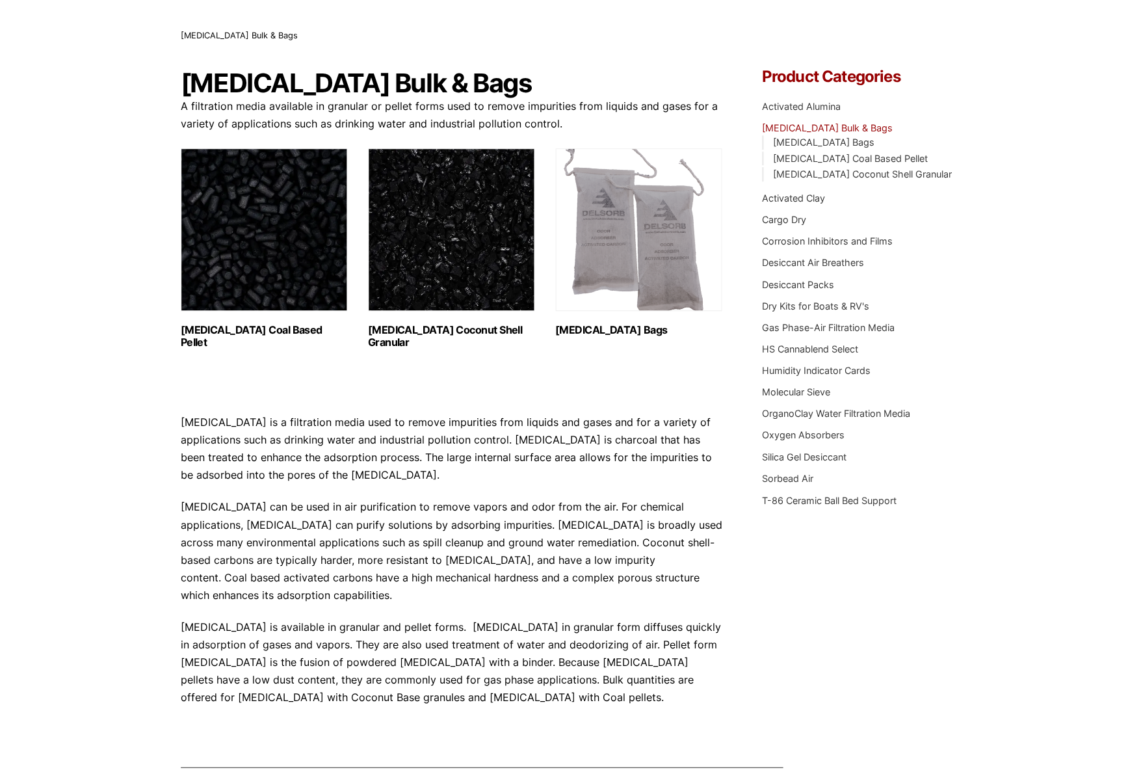
scroll to position [63, 0]
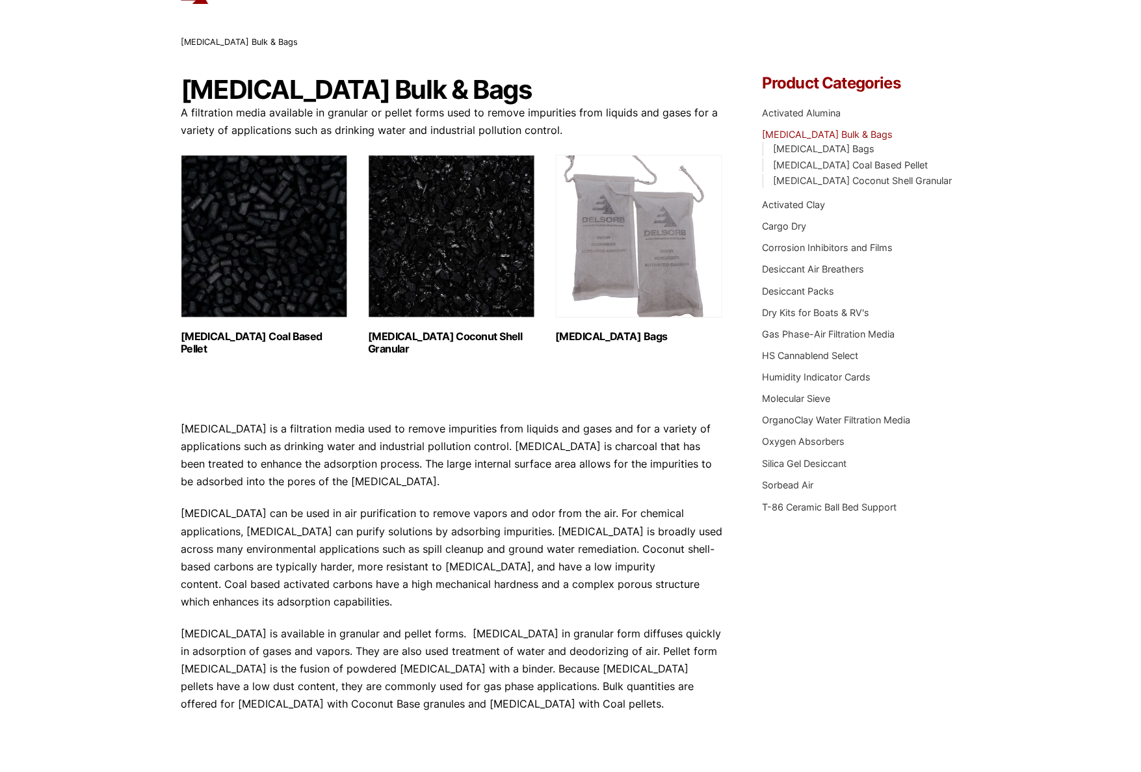
click at [854, 151] on link "Activated Carbon Bags" at bounding box center [822, 148] width 101 height 11
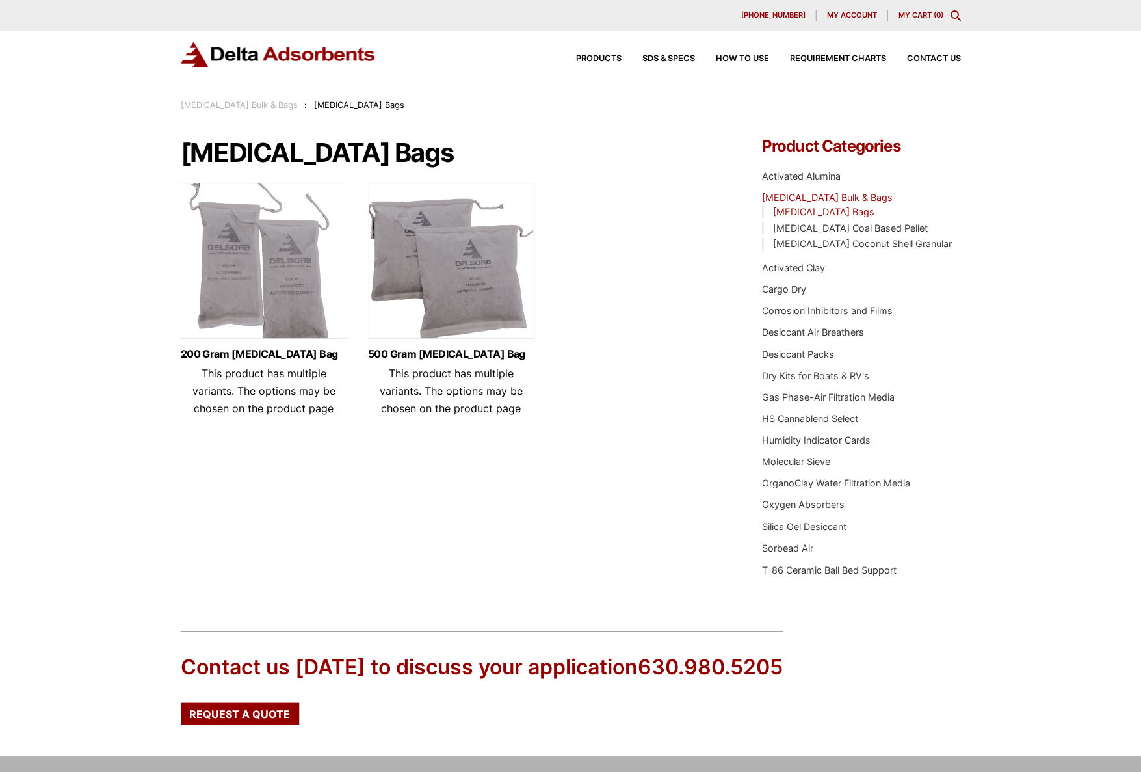
click at [608, 62] on span "Products" at bounding box center [598, 59] width 45 height 8
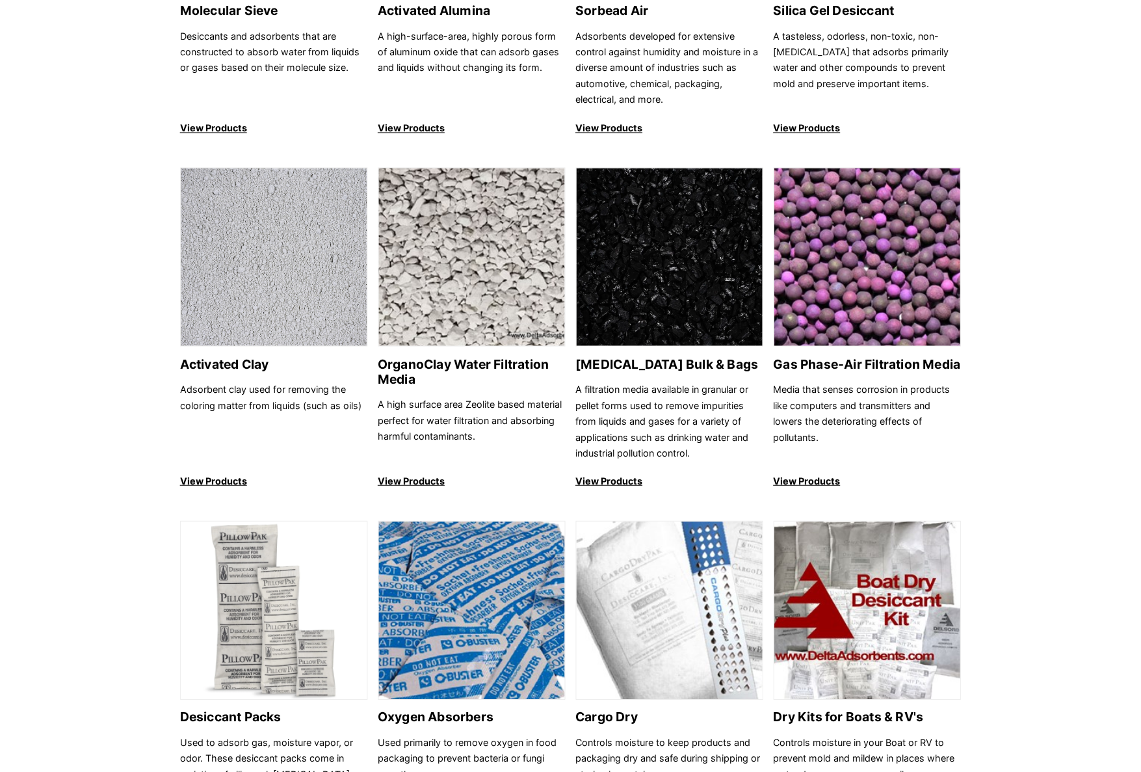
scroll to position [351, 0]
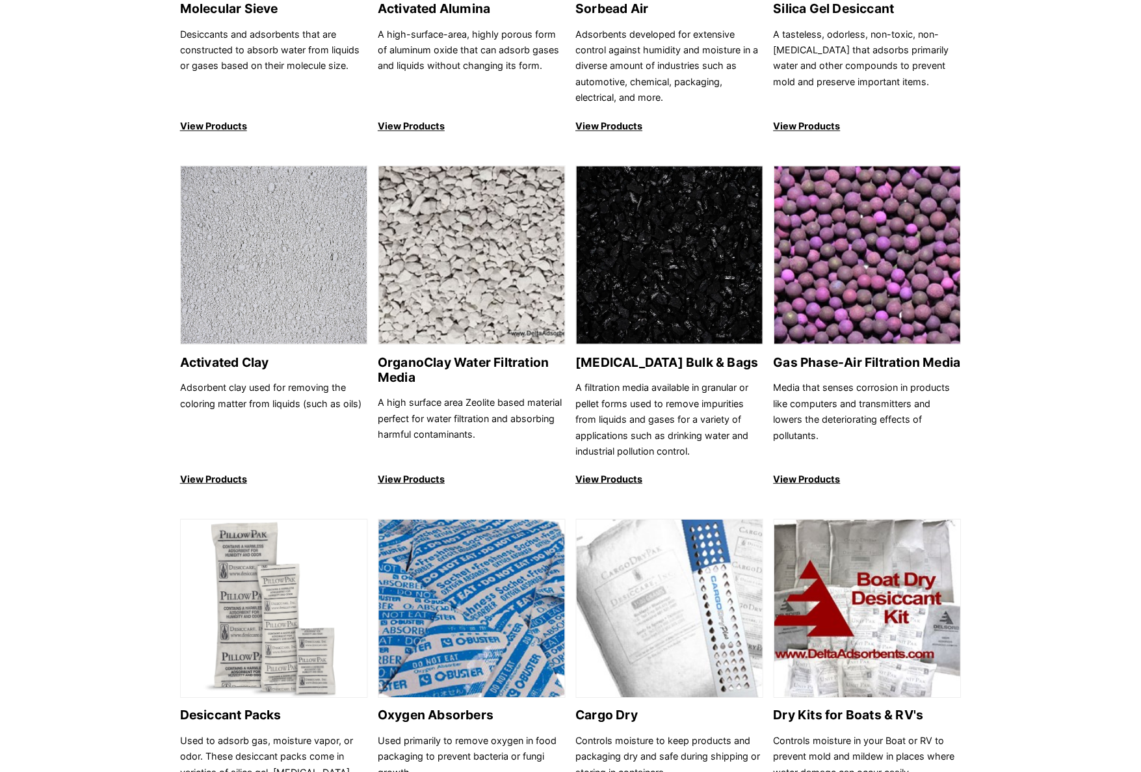
click at [671, 360] on h2 "Activated Carbon Bulk & Bags" at bounding box center [669, 362] width 187 height 15
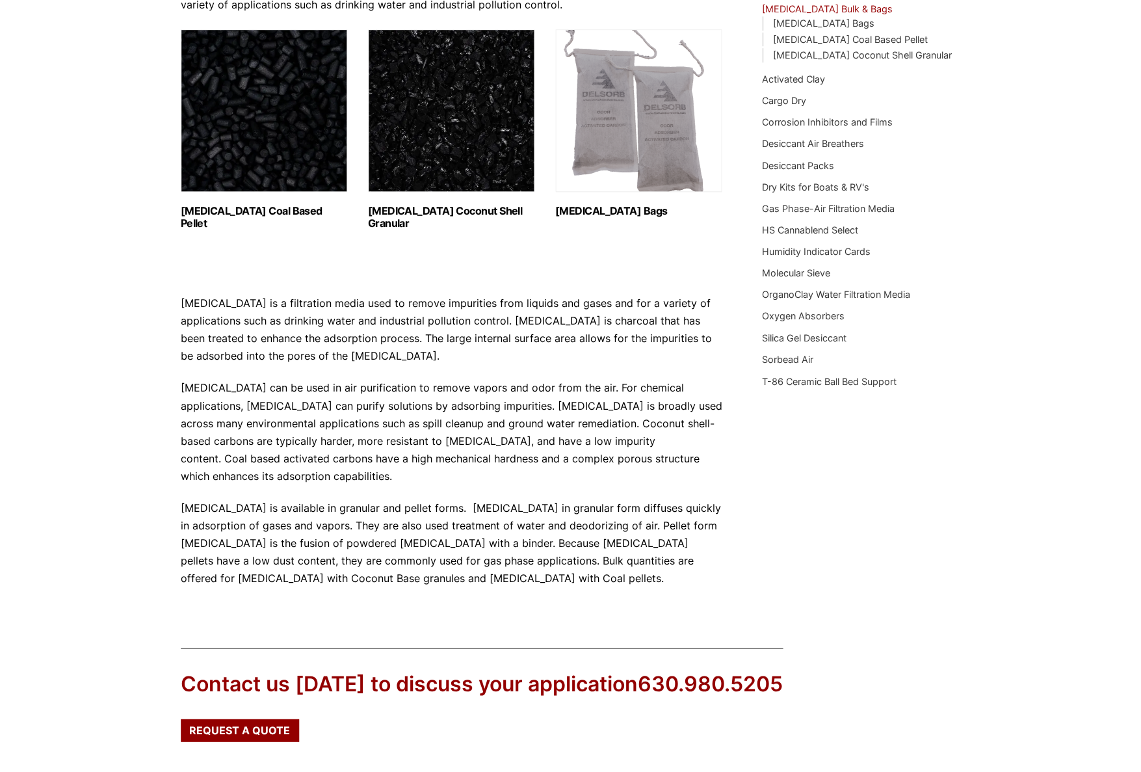
scroll to position [327, 0]
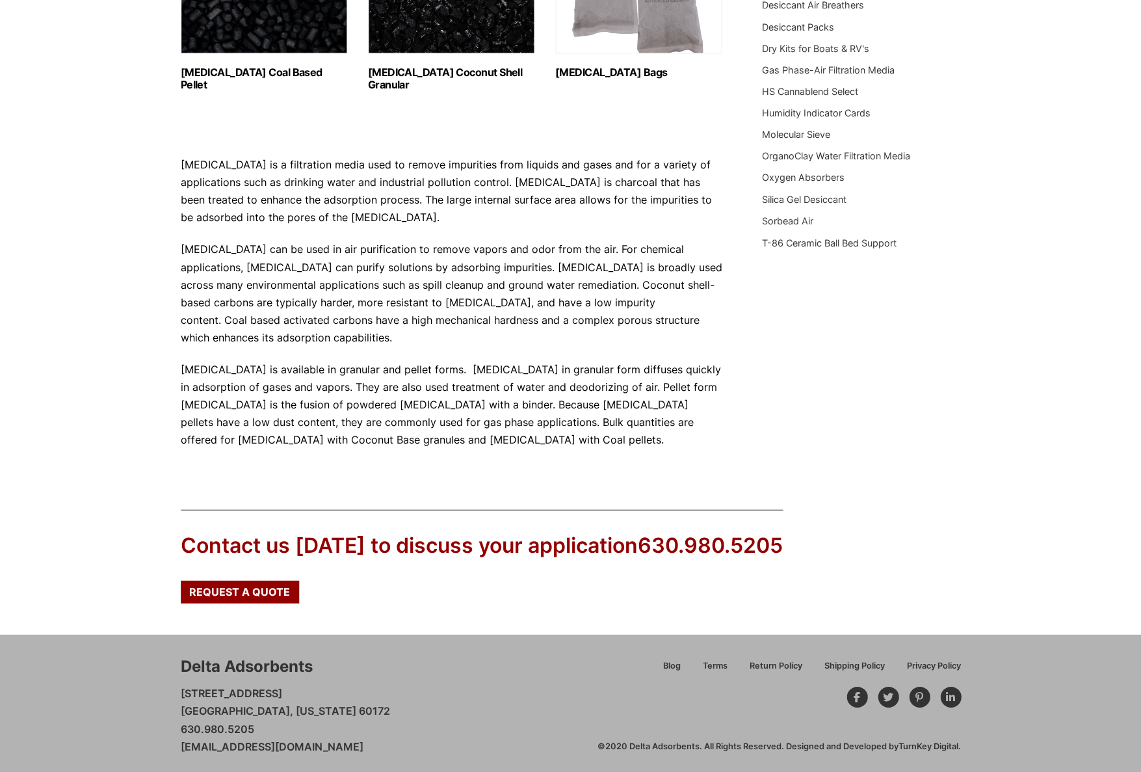
click at [274, 595] on div "Request a Quote" at bounding box center [240, 591] width 118 height 22
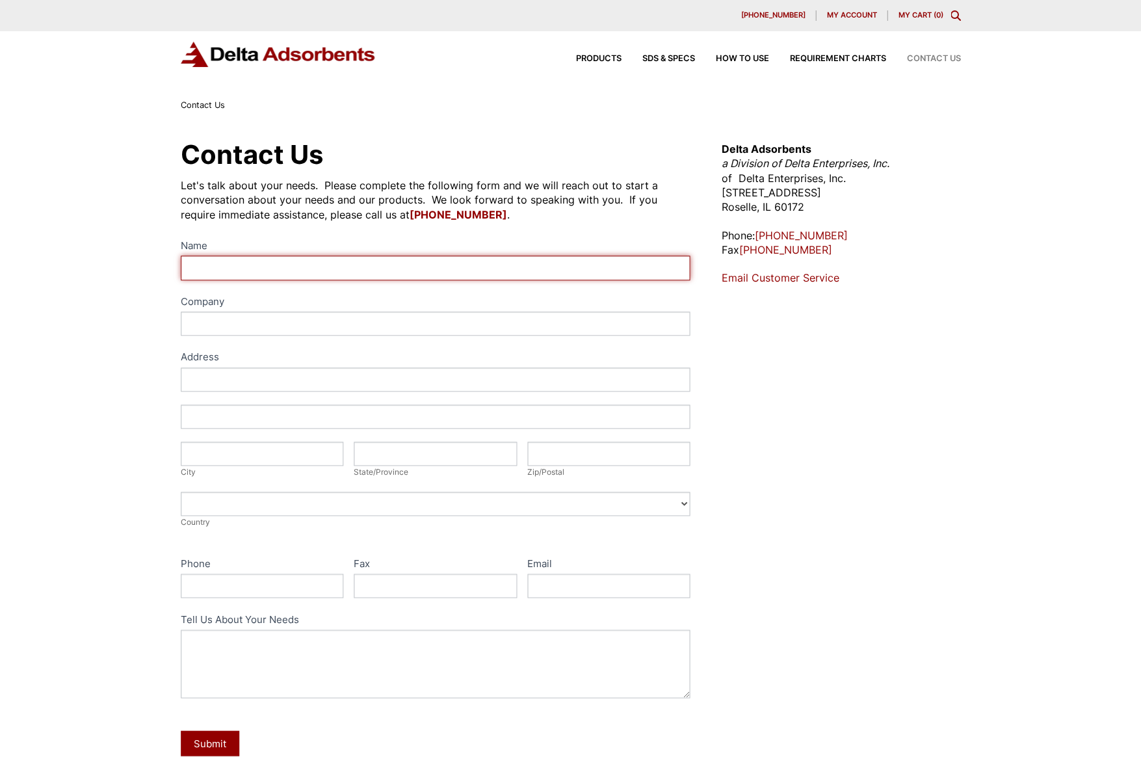
click at [189, 255] on input "Name" at bounding box center [436, 267] width 510 height 24
type input "Andre Ellman"
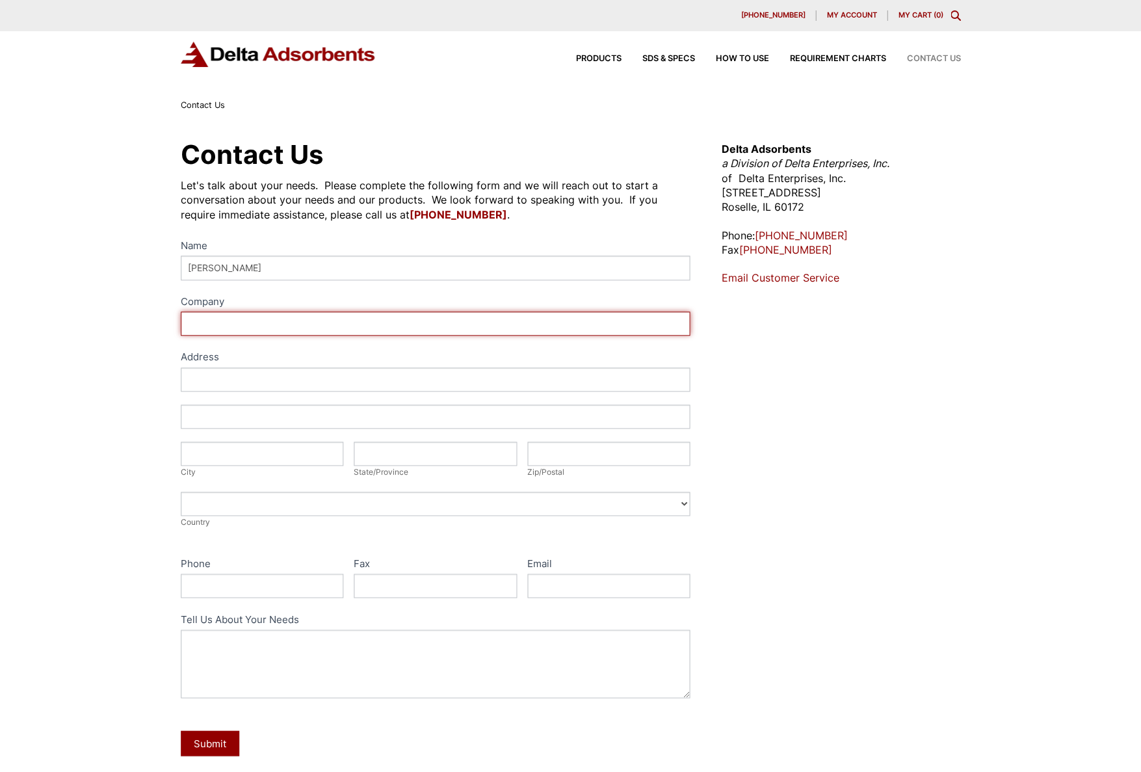
click at [207, 331] on input "Company" at bounding box center [436, 323] width 510 height 24
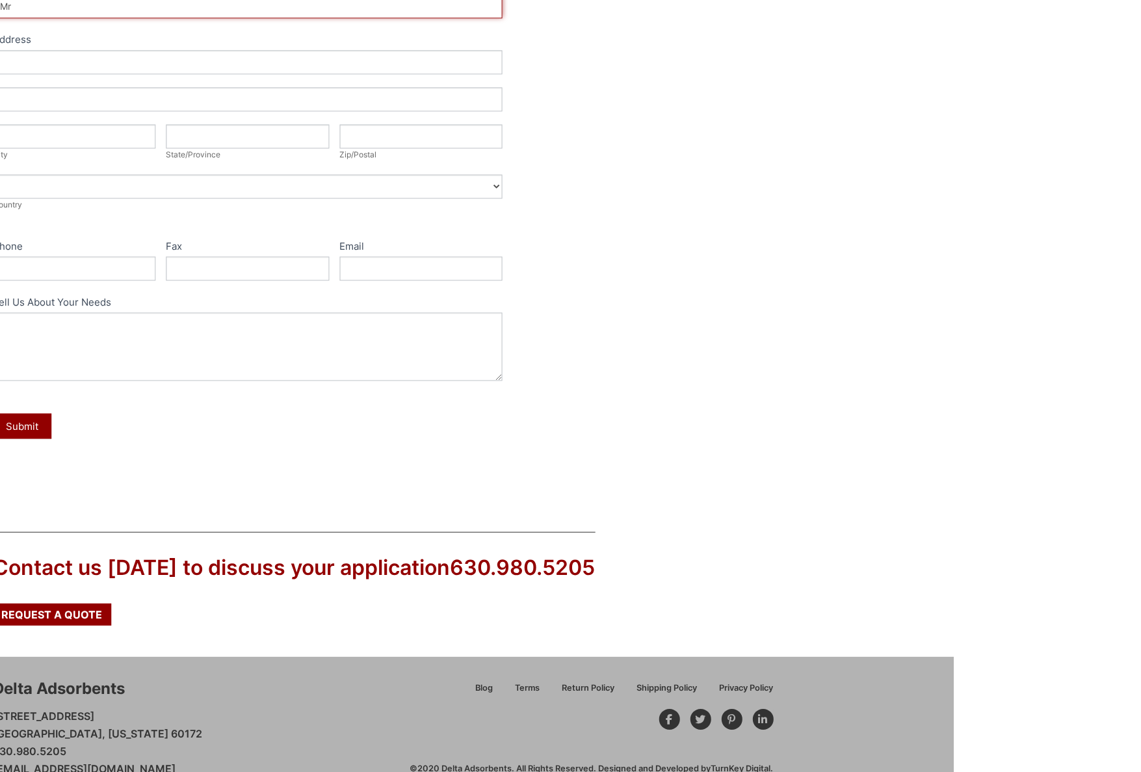
scroll to position [339, 0]
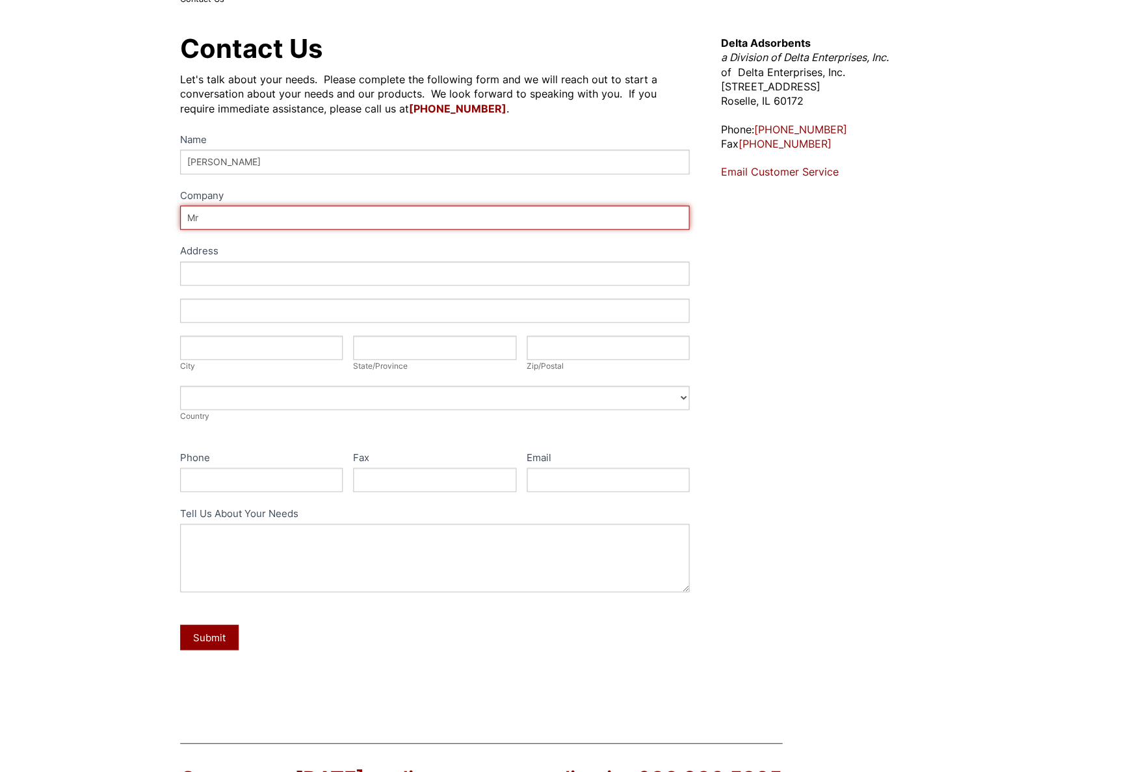
type input "Mr"
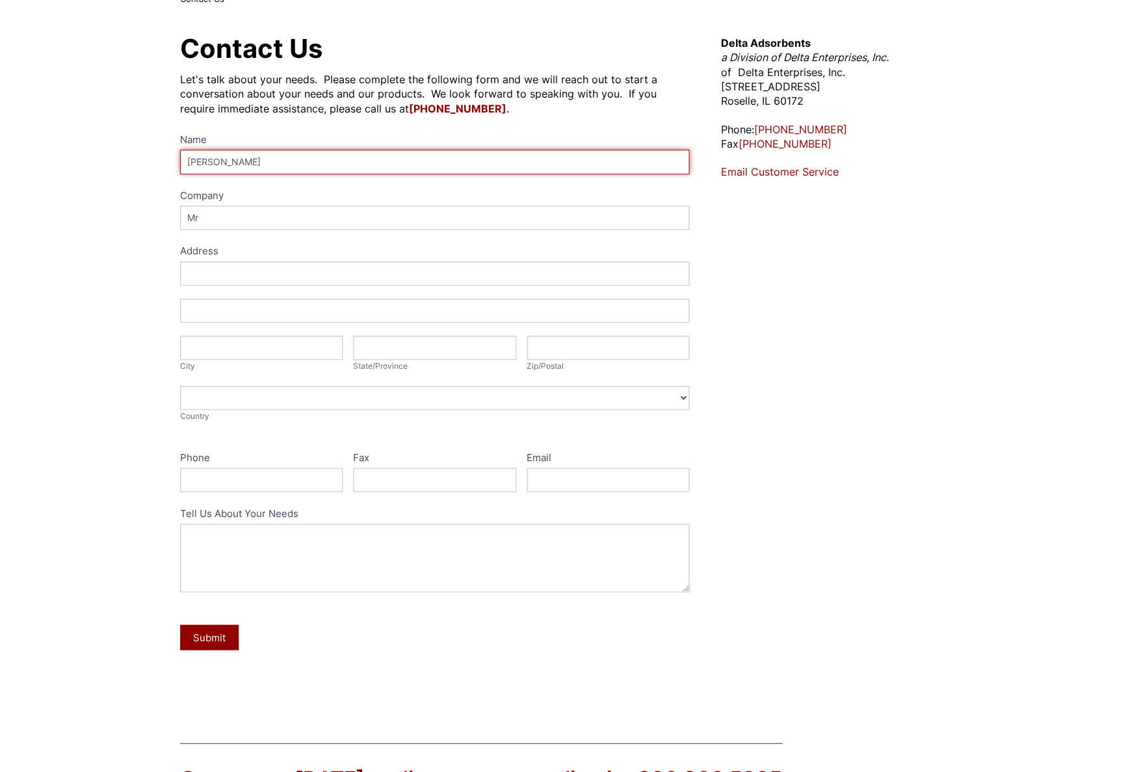
click at [232, 161] on input "Andre Ellman" at bounding box center [436, 162] width 510 height 24
type input "Andre Ellman"
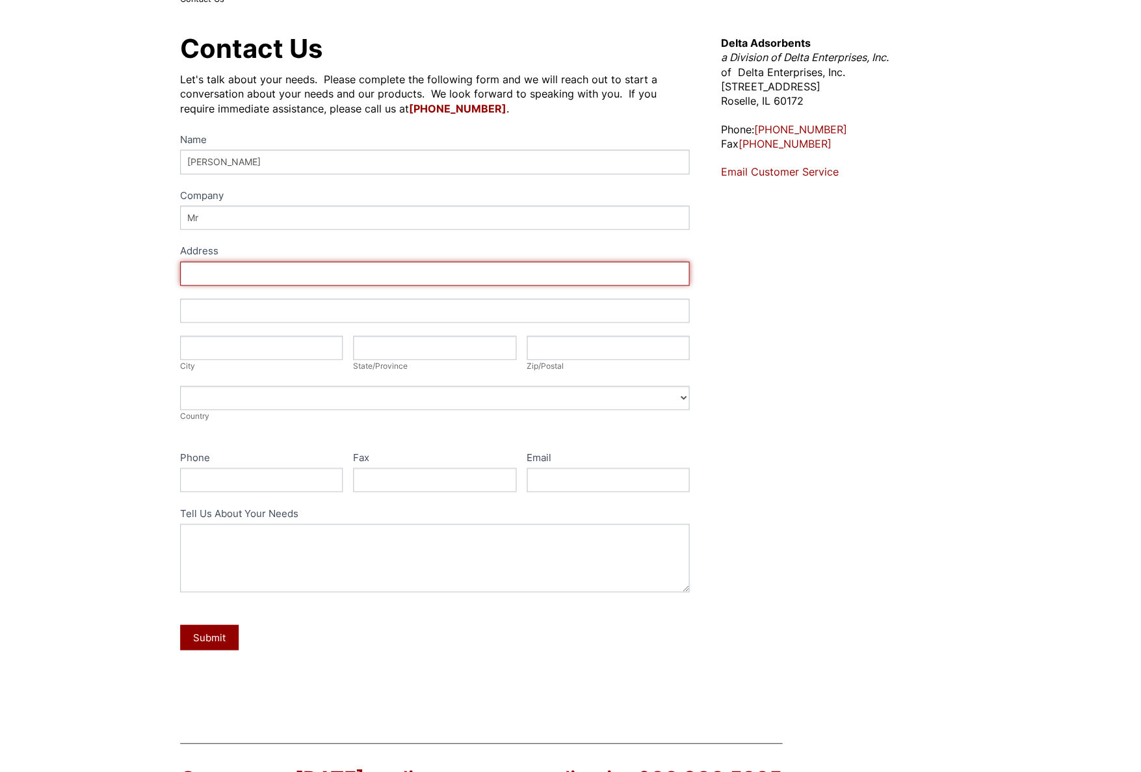
type input "15"
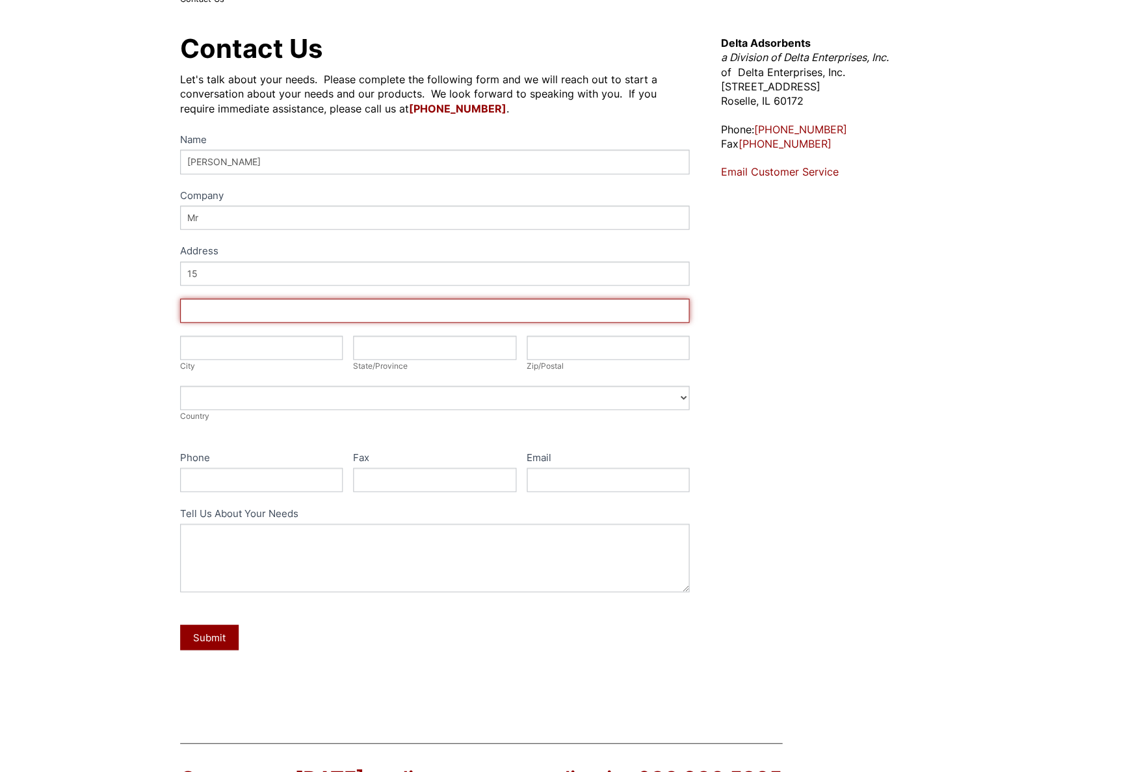
type input "Woodridge Drive"
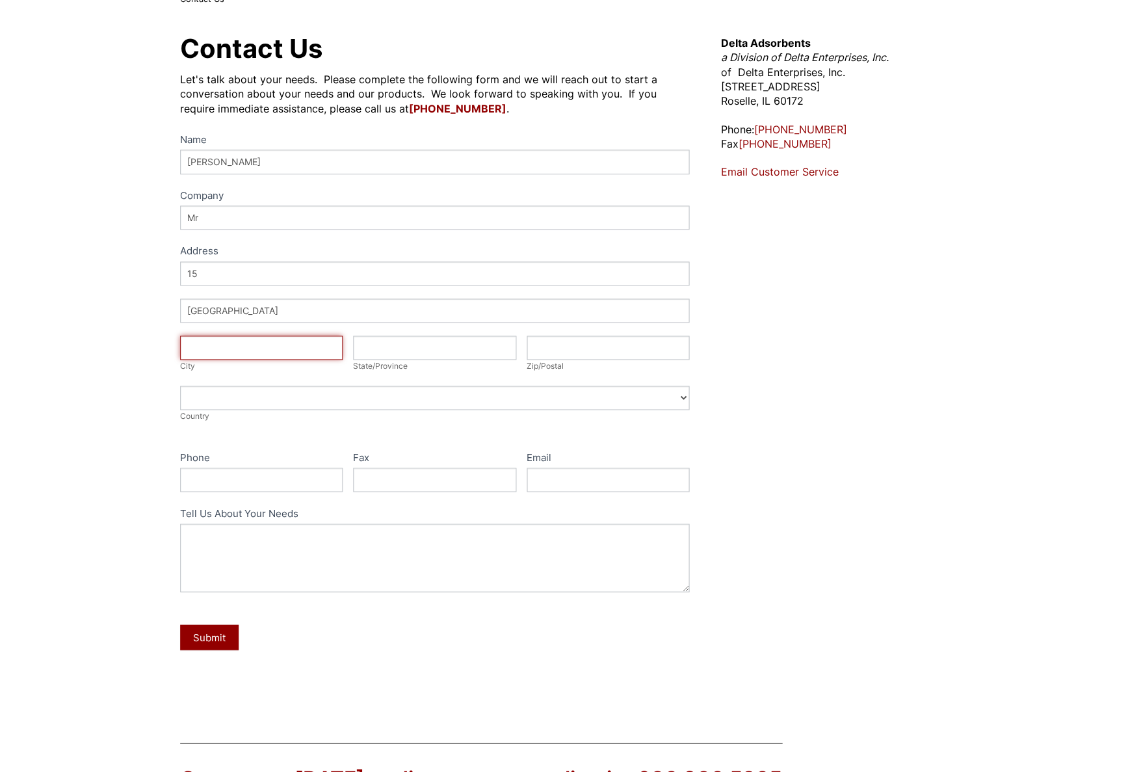
type input "Albany"
type input "NY"
type input "12211"
select select "[GEOGRAPHIC_DATA]"
type input "ellman.andre@icloud.com"
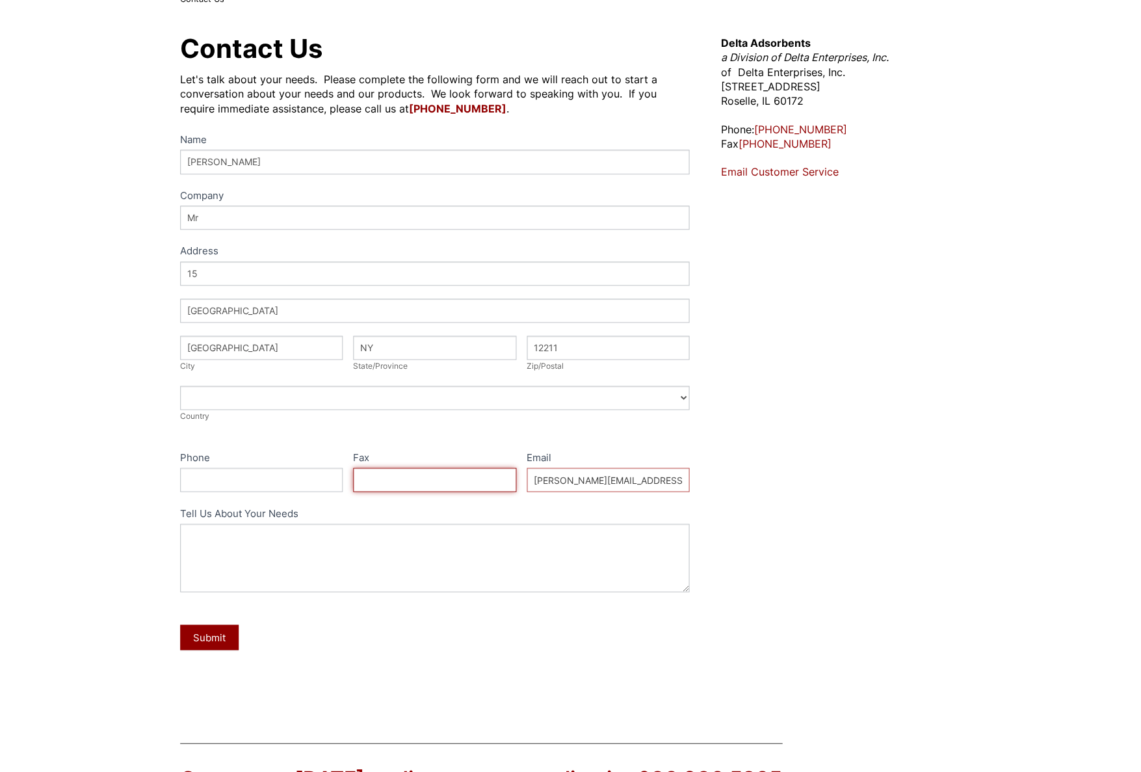
click at [360, 467] on input "Fax" at bounding box center [435, 479] width 163 height 24
click at [226, 461] on label "Phone" at bounding box center [262, 458] width 163 height 19
click at [226, 467] on input "Phone" at bounding box center [262, 479] width 163 height 24
type input "5184214456"
click at [554, 478] on input "ellman.andre@icloud.com" at bounding box center [608, 479] width 163 height 24
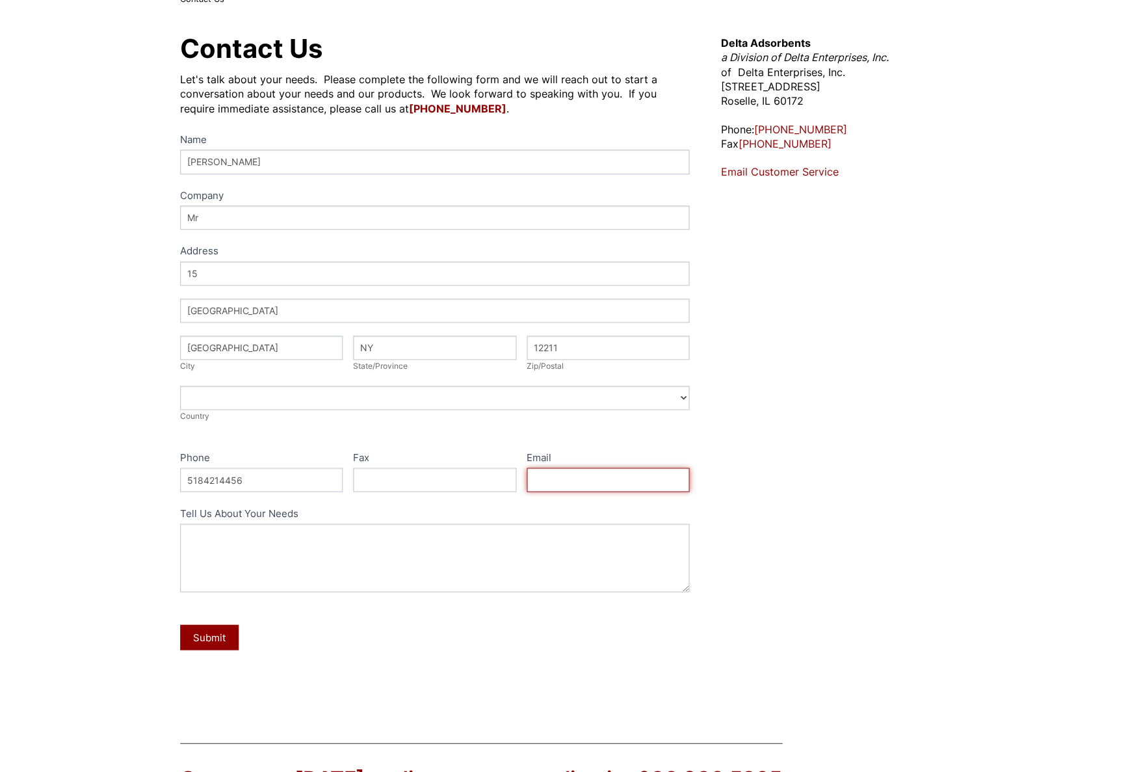
type input "[EMAIL_ADDRESS][DOMAIN_NAME]"
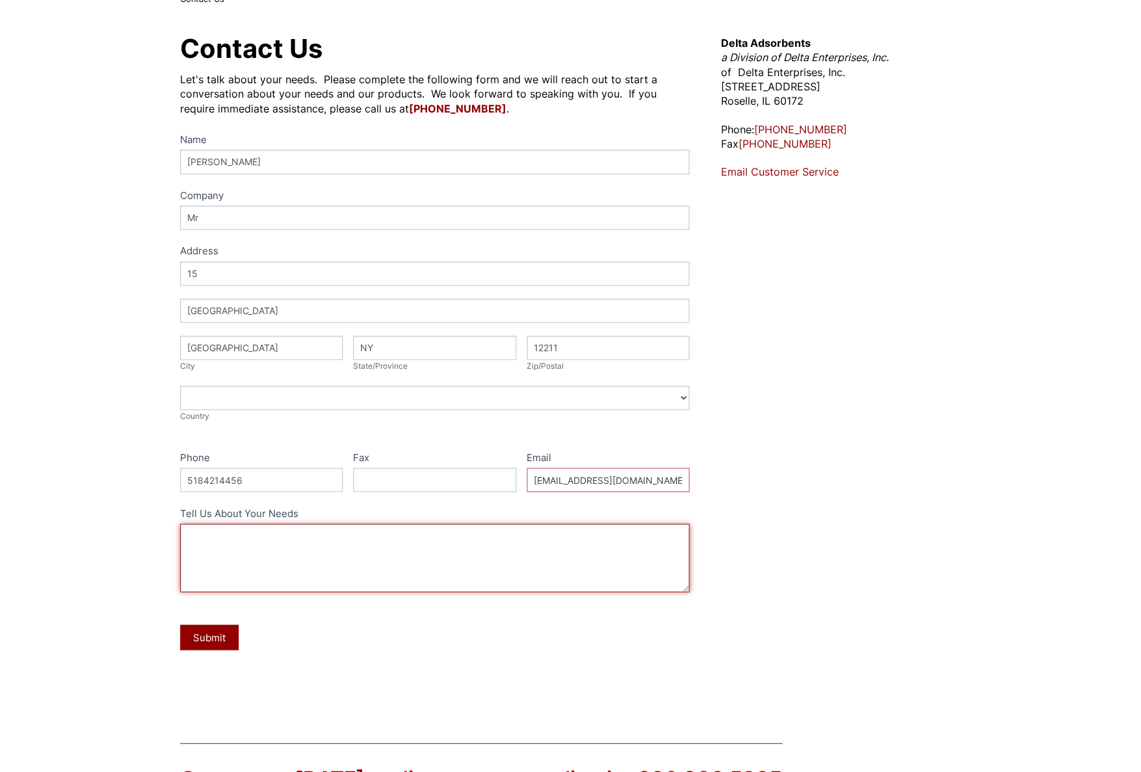
click at [272, 526] on textarea "Tell Us About Your Needs" at bounding box center [436, 557] width 510 height 68
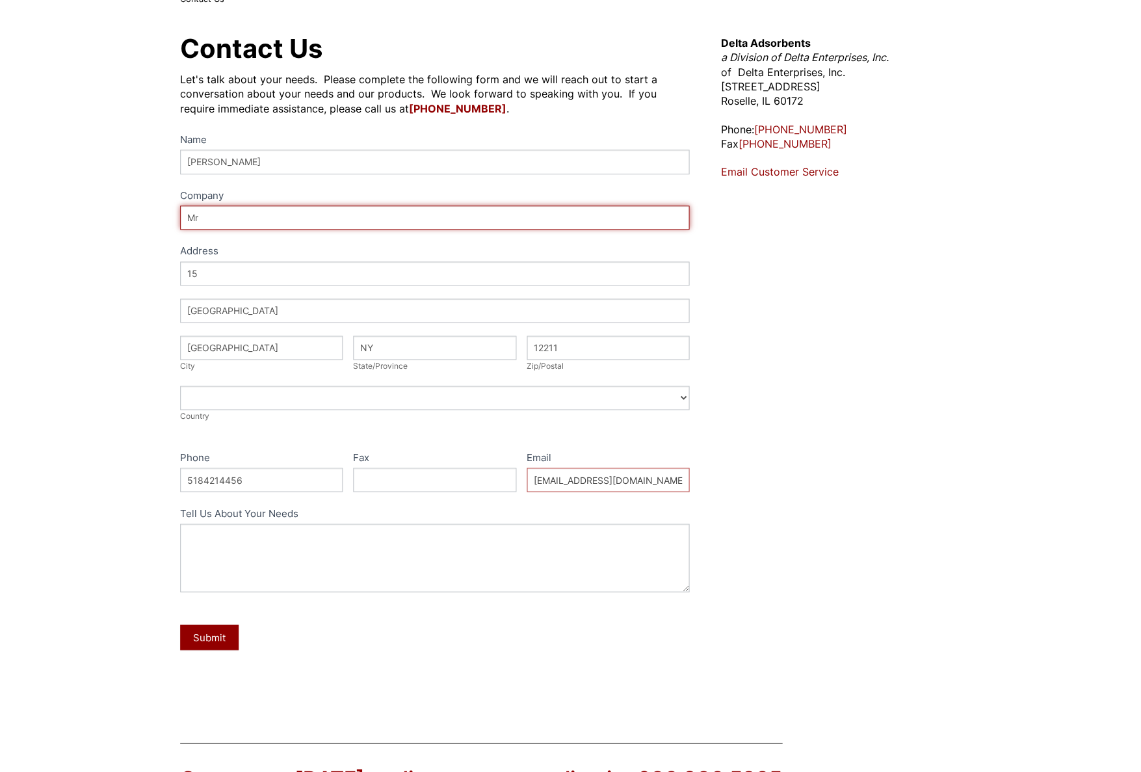
click at [195, 220] on input "Mr" at bounding box center [436, 217] width 510 height 24
type input "[PERSON_NAME] International"
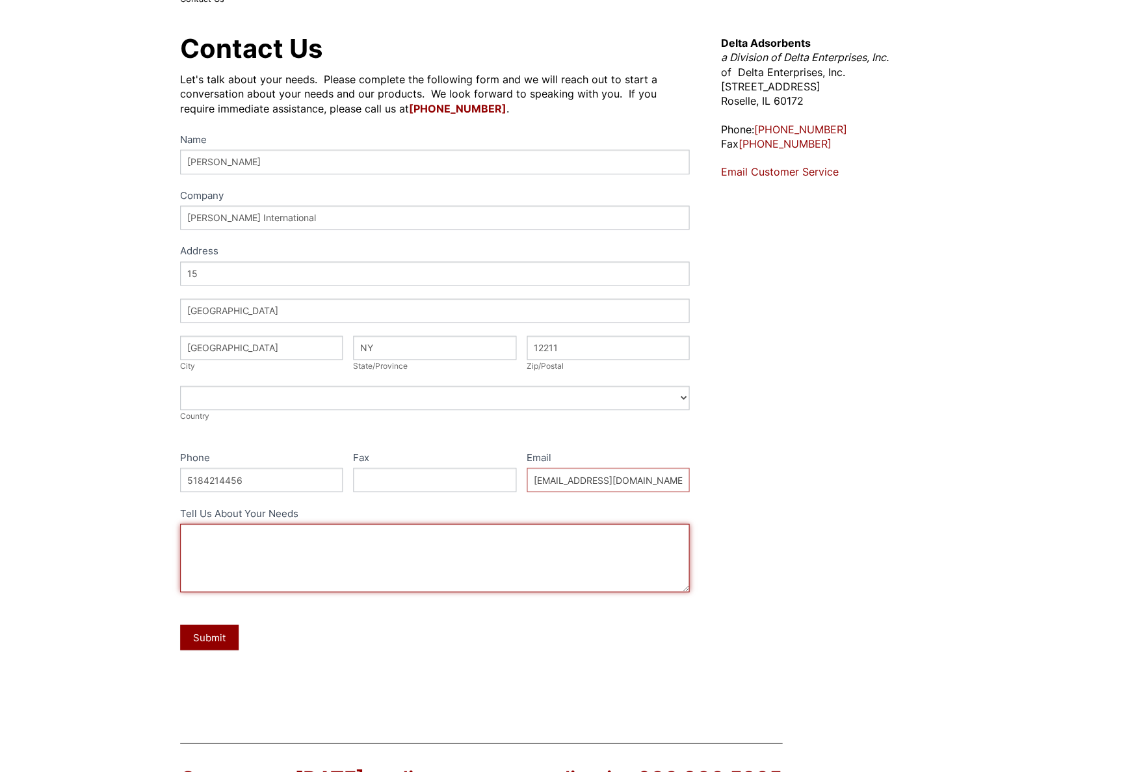
click at [196, 532] on textarea "Tell Us About Your Needs" at bounding box center [436, 557] width 510 height 68
click at [278, 545] on textarea "Oil removal polishing" at bounding box center [436, 557] width 510 height 68
click at [278, 543] on textarea "Oil removal polishing" at bounding box center [436, 557] width 510 height 68
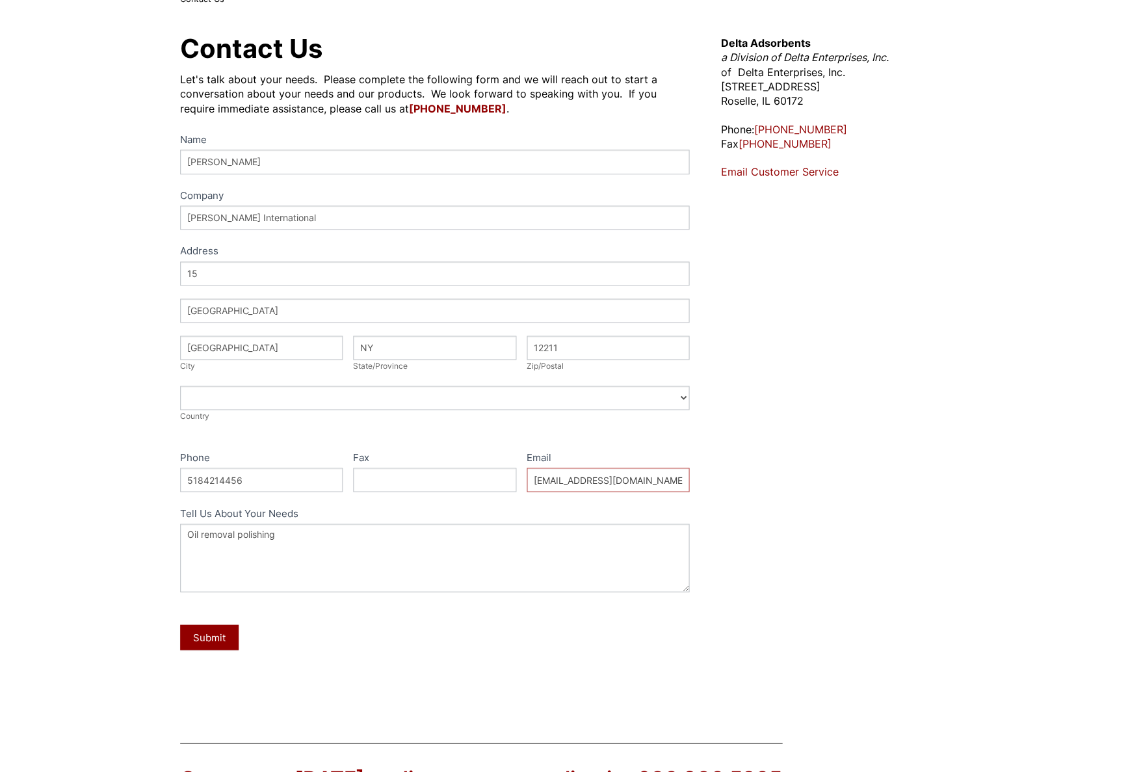
click at [308, 509] on label "Tell Us About Your Needs" at bounding box center [436, 513] width 510 height 19
click at [308, 523] on textarea "Oil removal polishing" at bounding box center [436, 557] width 510 height 68
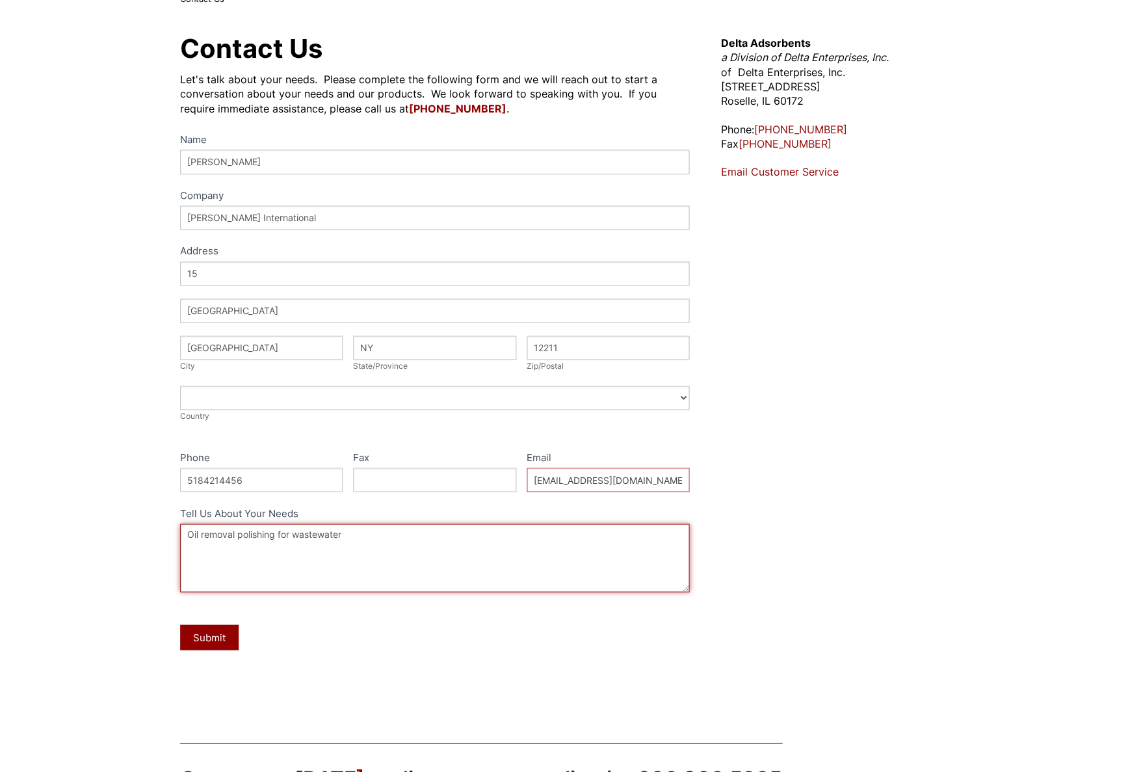
click at [313, 546] on textarea "Oil removal polishing for wastewater" at bounding box center [436, 557] width 510 height 68
type textarea "Oil removal polishing for wastewater"
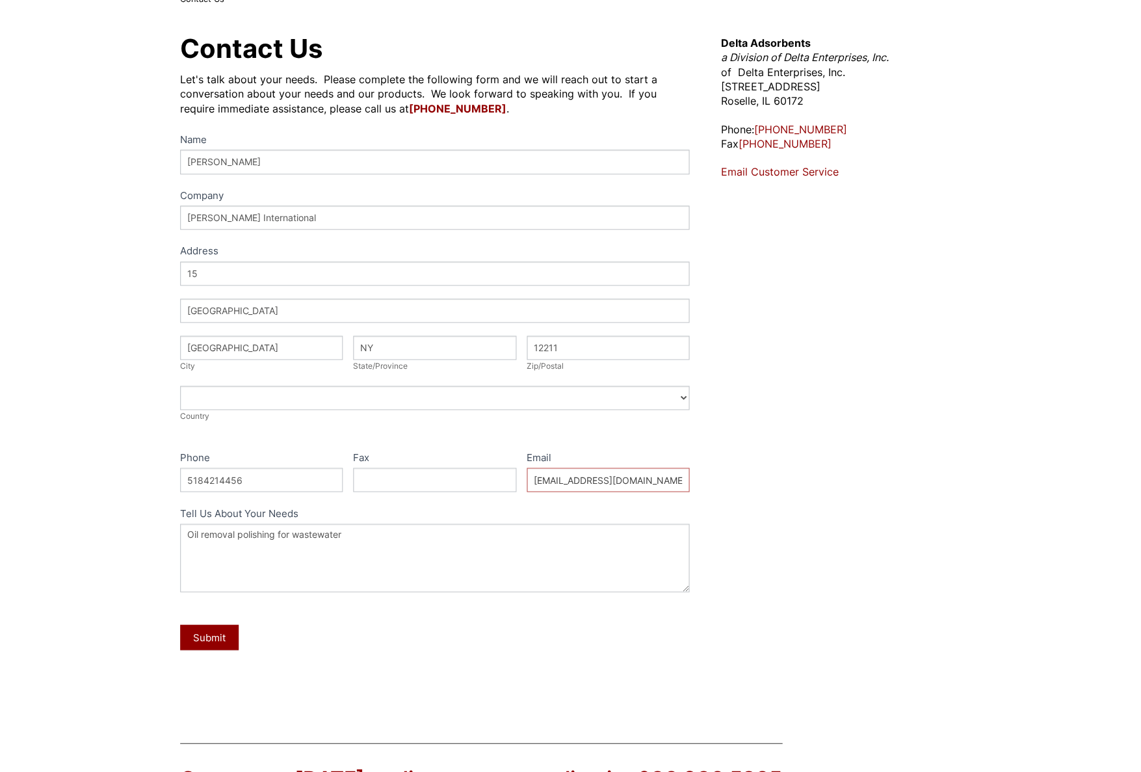
click at [227, 634] on button "Submit" at bounding box center [210, 636] width 58 height 25
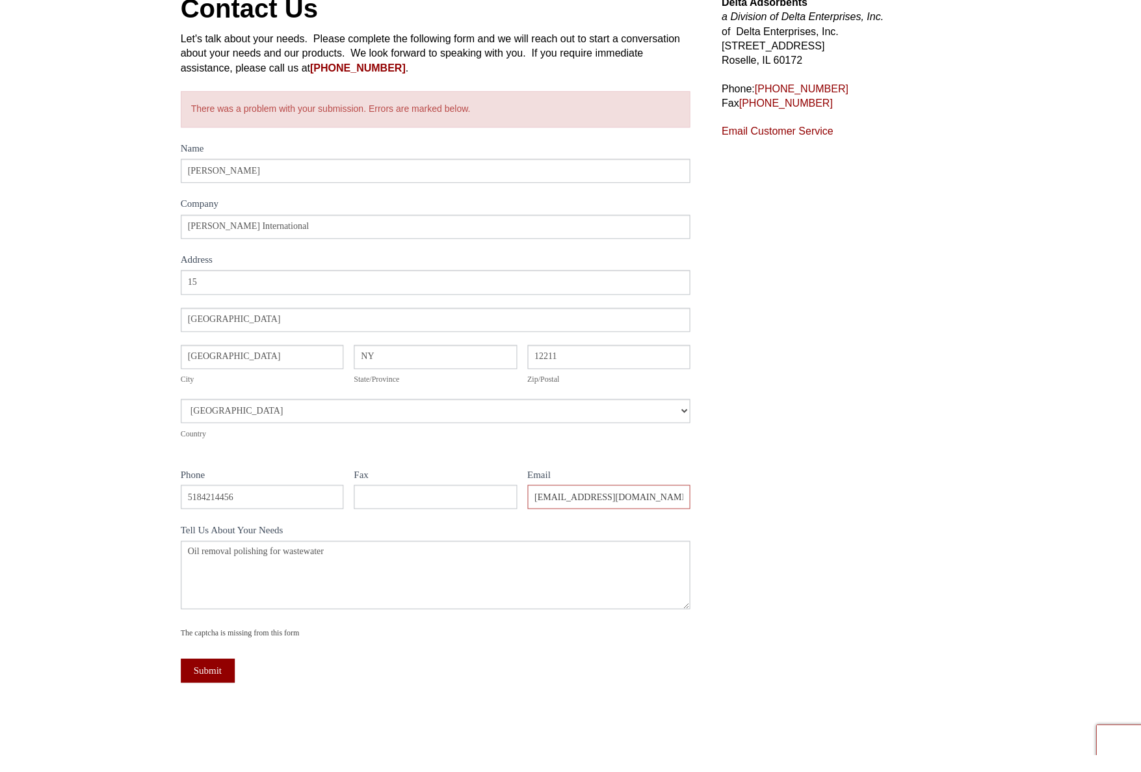
scroll to position [145, 0]
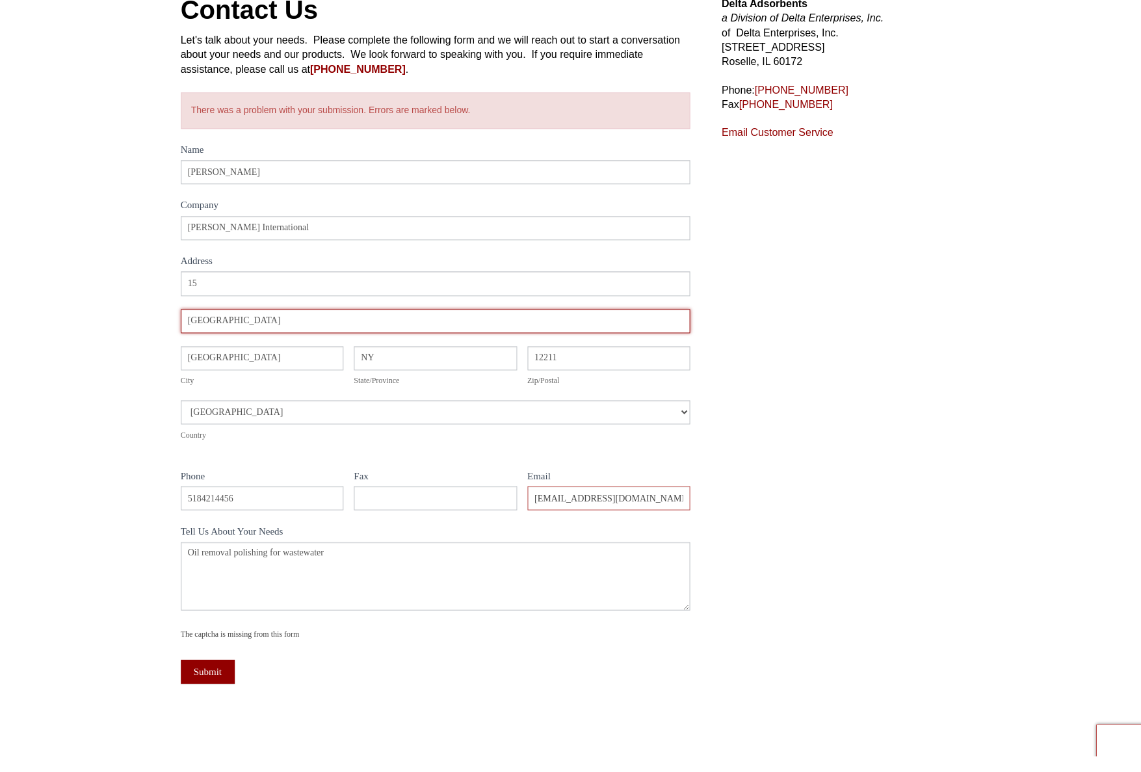
click at [229, 329] on input "[GEOGRAPHIC_DATA]" at bounding box center [436, 321] width 510 height 24
click at [251, 323] on input "[GEOGRAPHIC_DATA]" at bounding box center [436, 320] width 510 height 24
click at [202, 328] on input "Woodridge Drive" at bounding box center [436, 320] width 510 height 24
click at [211, 325] on input "Woodridge Drive" at bounding box center [436, 320] width 510 height 24
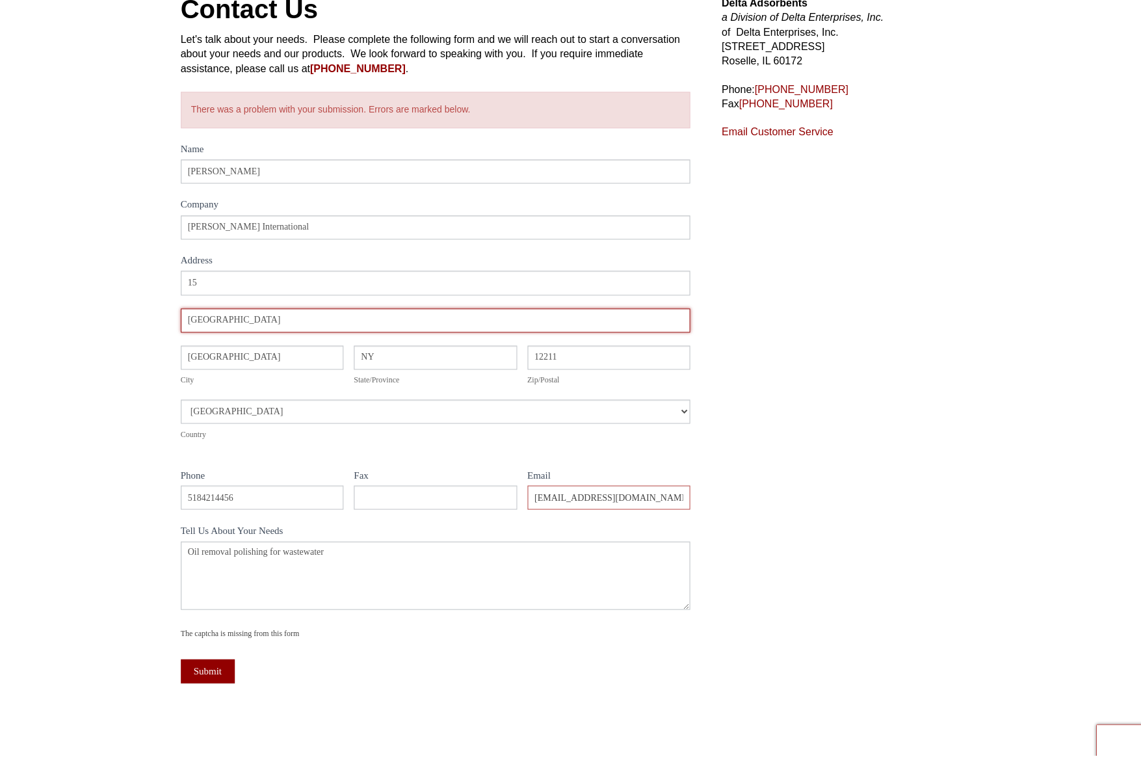
click at [234, 324] on input "Woodridge Drive" at bounding box center [436, 320] width 510 height 24
type input "Woodridge"
click at [205, 317] on input "Woodridge" at bounding box center [436, 320] width 510 height 24
click at [228, 324] on input "Woodridge" at bounding box center [436, 320] width 510 height 24
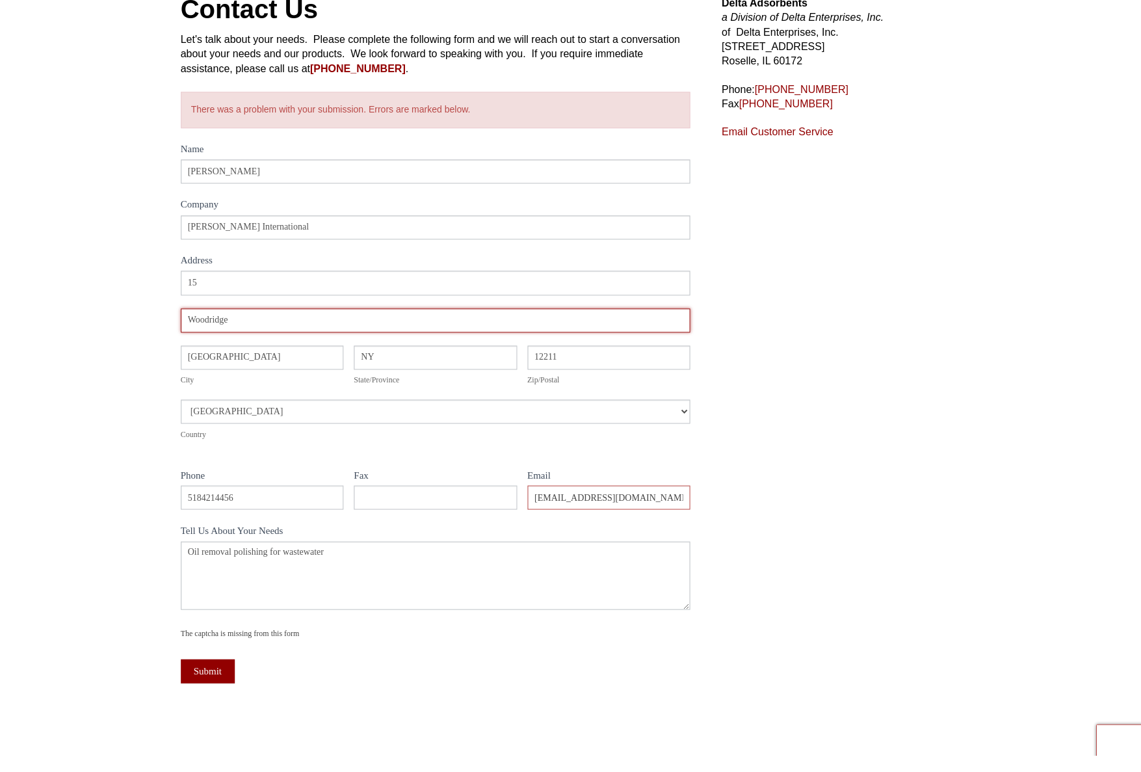
click at [228, 324] on input "Woodridge" at bounding box center [436, 320] width 510 height 24
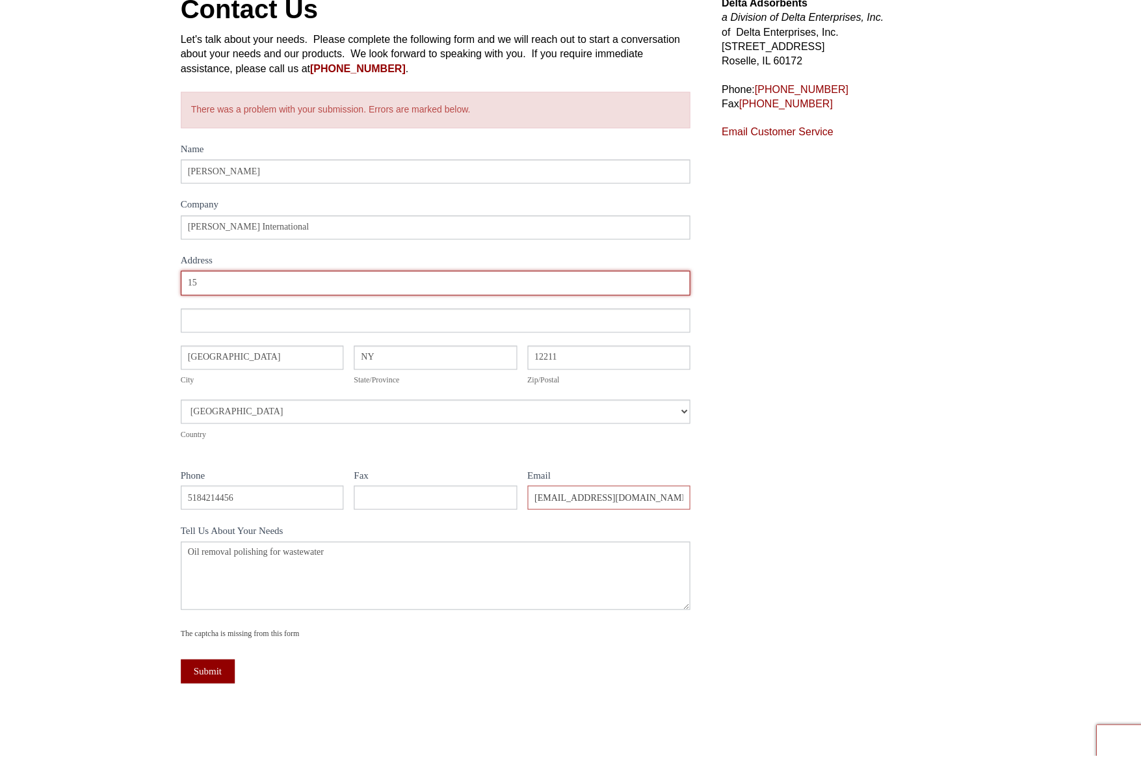
click at [202, 270] on input "15" at bounding box center [436, 282] width 510 height 24
type input "15"
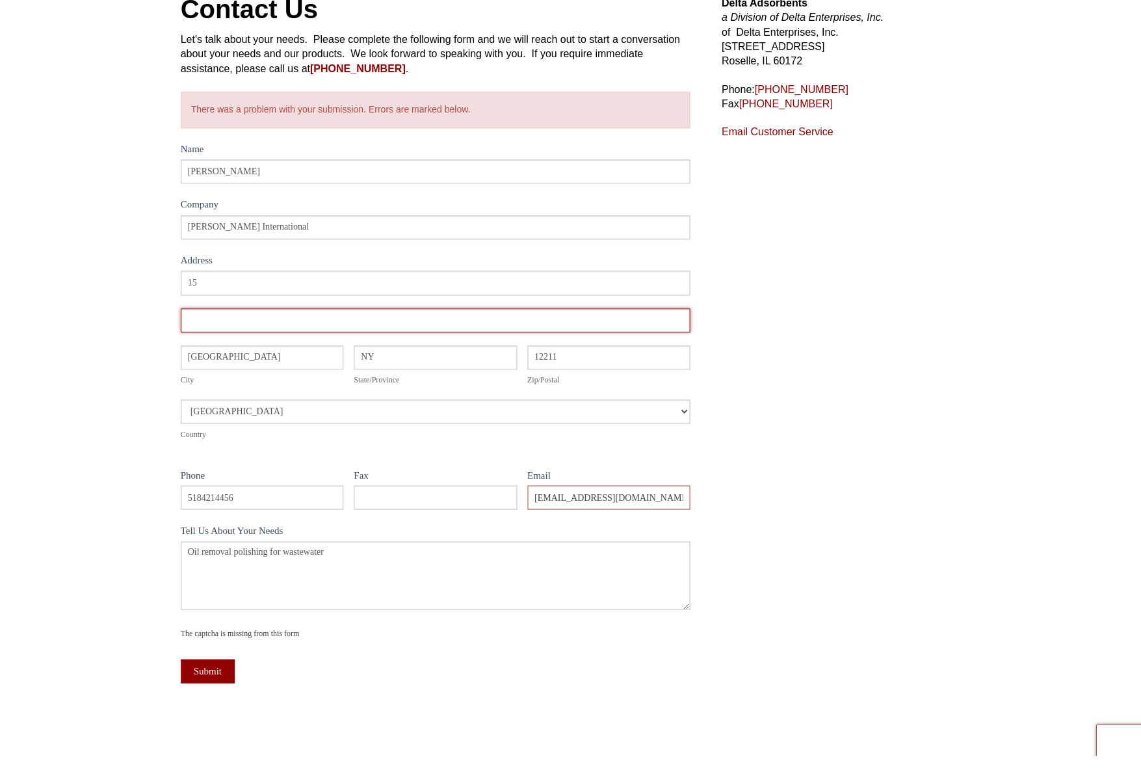
type input "Woodridge Drive"
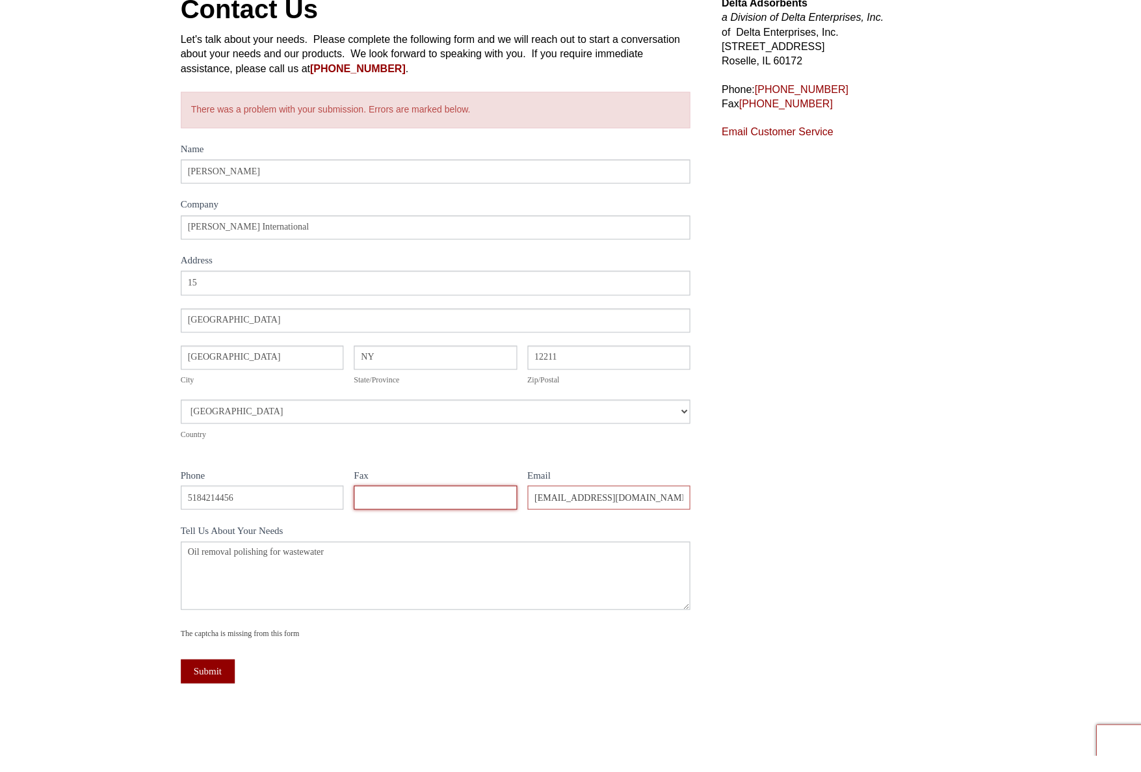
type input "5184214456"
click at [197, 291] on input "15" at bounding box center [436, 282] width 510 height 24
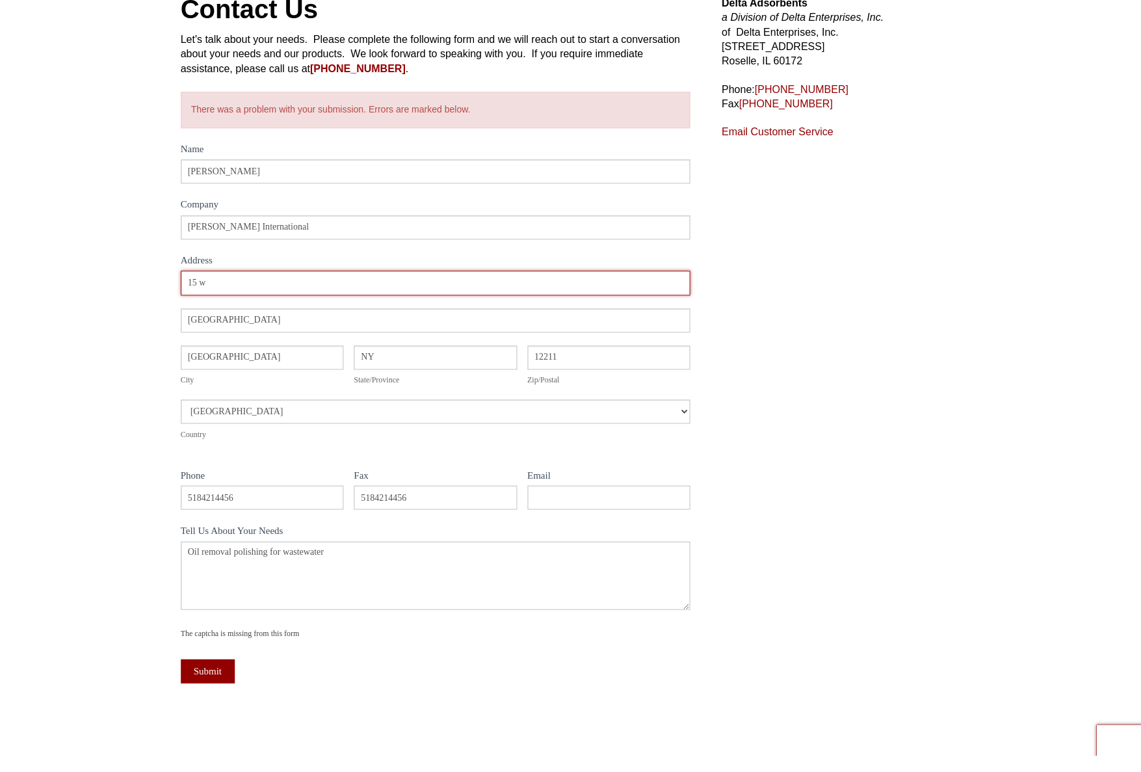
type input "15"
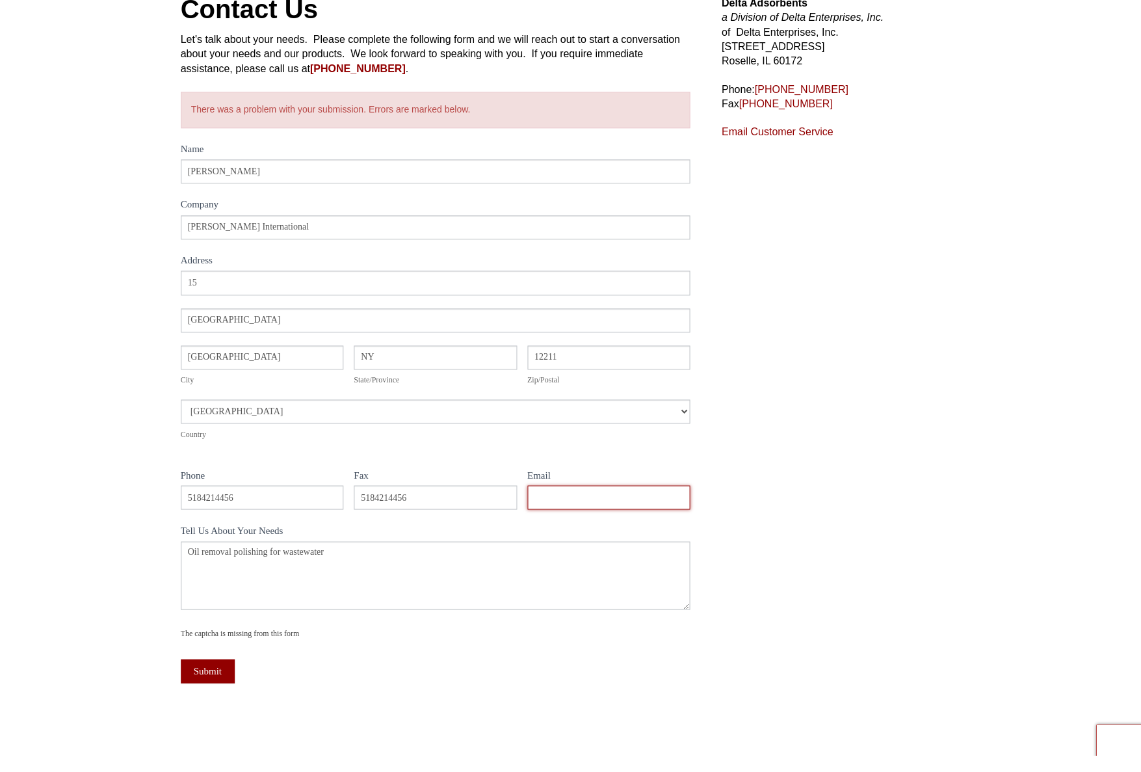
type input "aellman@mercerows.com"
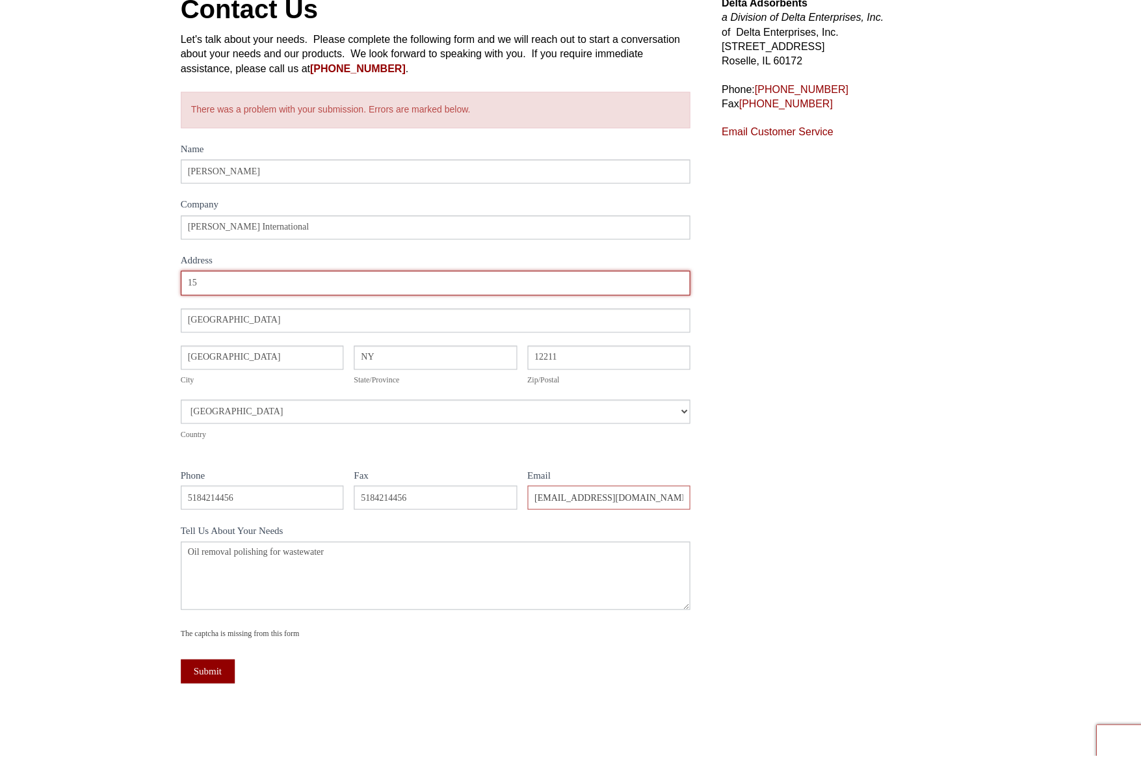
click at [196, 285] on input "15" at bounding box center [436, 282] width 510 height 24
type input "15 Woodridge drive"
click at [220, 328] on input "Woodridge Drive" at bounding box center [436, 320] width 510 height 24
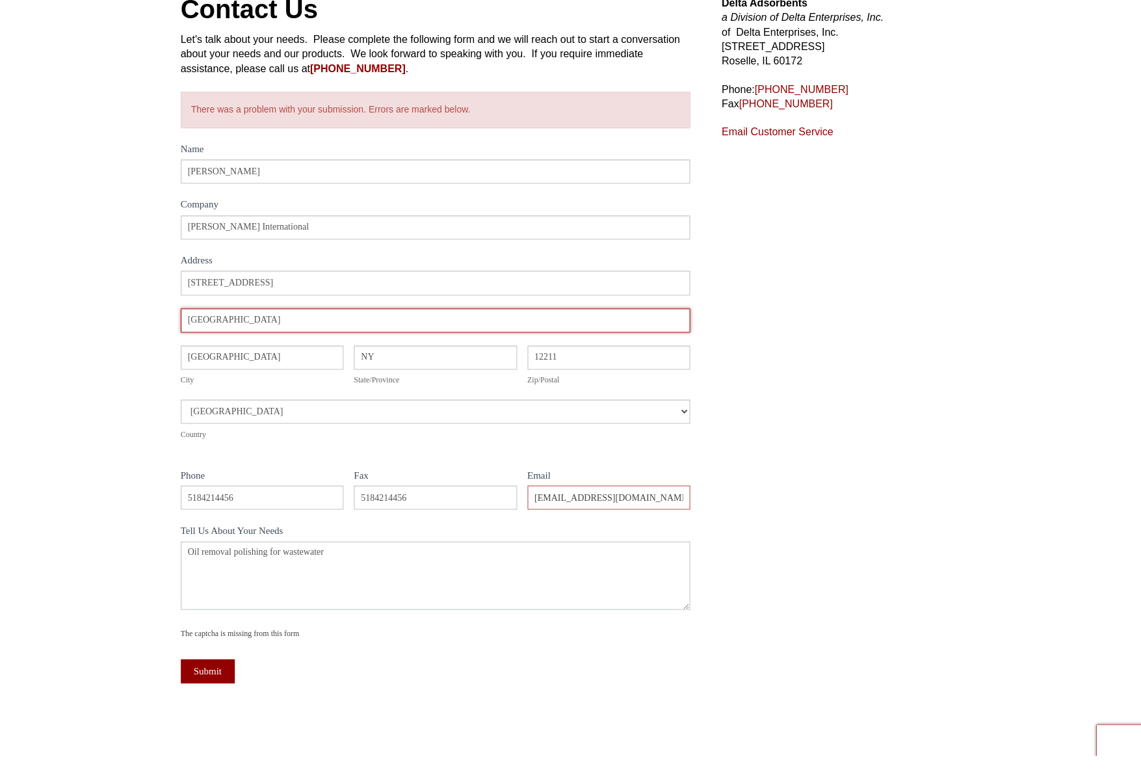
click at [209, 326] on input "Woodridge Drive" at bounding box center [436, 320] width 510 height 24
click at [251, 326] on input "Woodridge Drive" at bounding box center [436, 320] width 510 height 24
type input "Woodridge"
click at [209, 320] on input "Woodridge" at bounding box center [436, 320] width 510 height 24
click at [208, 327] on input "Woodridge" at bounding box center [436, 320] width 510 height 24
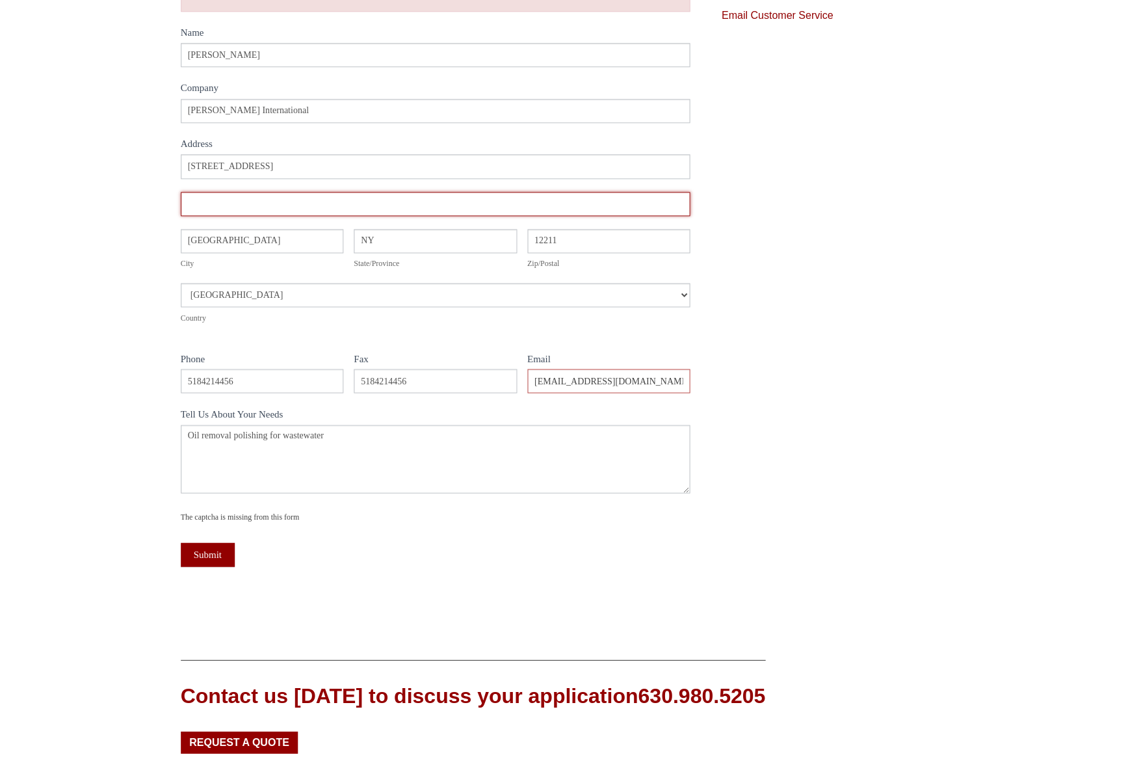
scroll to position [262, 0]
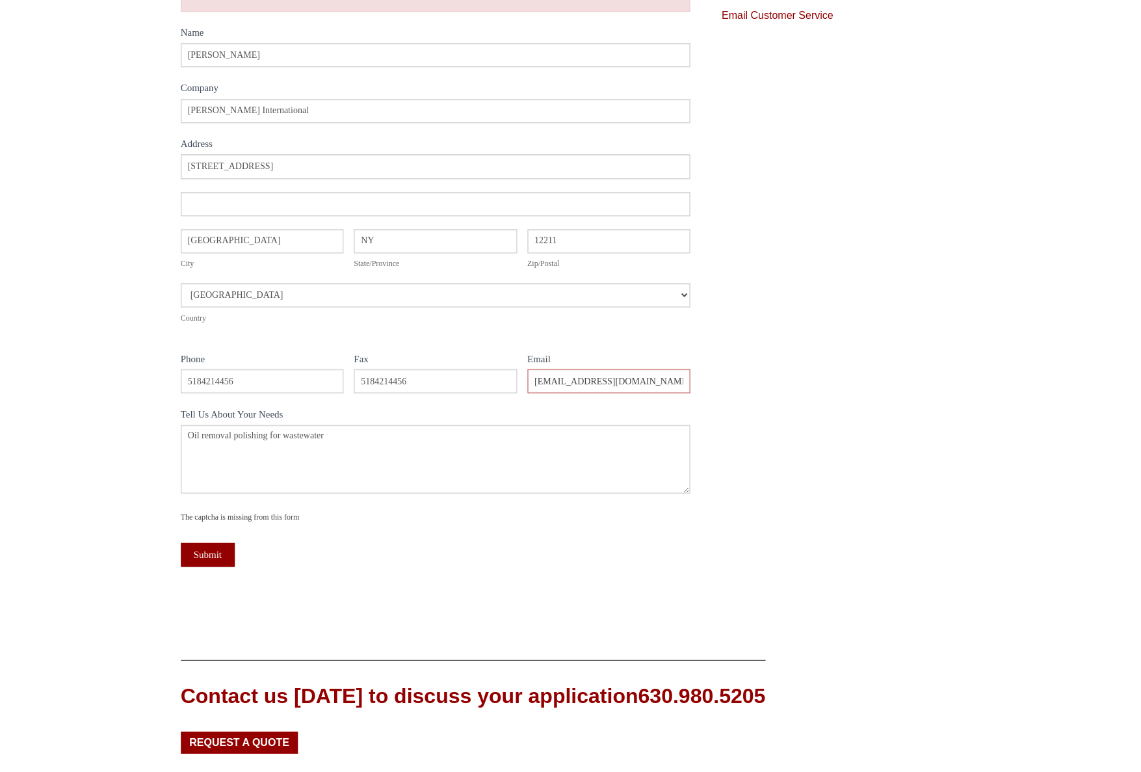
click at [365, 374] on input "5184214456" at bounding box center [435, 381] width 163 height 24
click at [393, 387] on input "5184214456" at bounding box center [435, 381] width 163 height 24
click at [407, 385] on input "5184214456" at bounding box center [435, 381] width 163 height 24
click at [407, 384] on input "5184214456" at bounding box center [435, 381] width 163 height 24
click at [407, 383] on input "5184214456" at bounding box center [435, 381] width 163 height 24
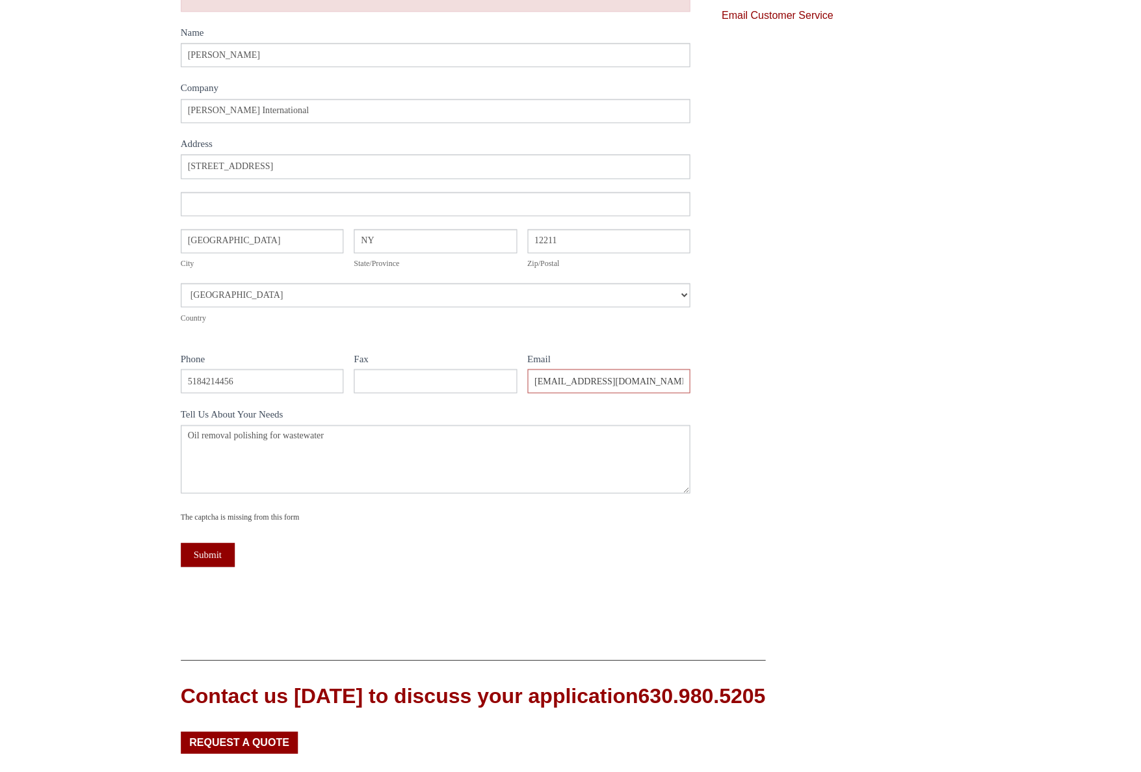
click at [603, 388] on input "aellman@mercerows.com" at bounding box center [608, 381] width 163 height 24
click at [207, 551] on button "Submit" at bounding box center [208, 554] width 54 height 24
click at [627, 389] on input "aellman@mercerows.com" at bounding box center [608, 381] width 163 height 24
